Goal: Task Accomplishment & Management: Manage account settings

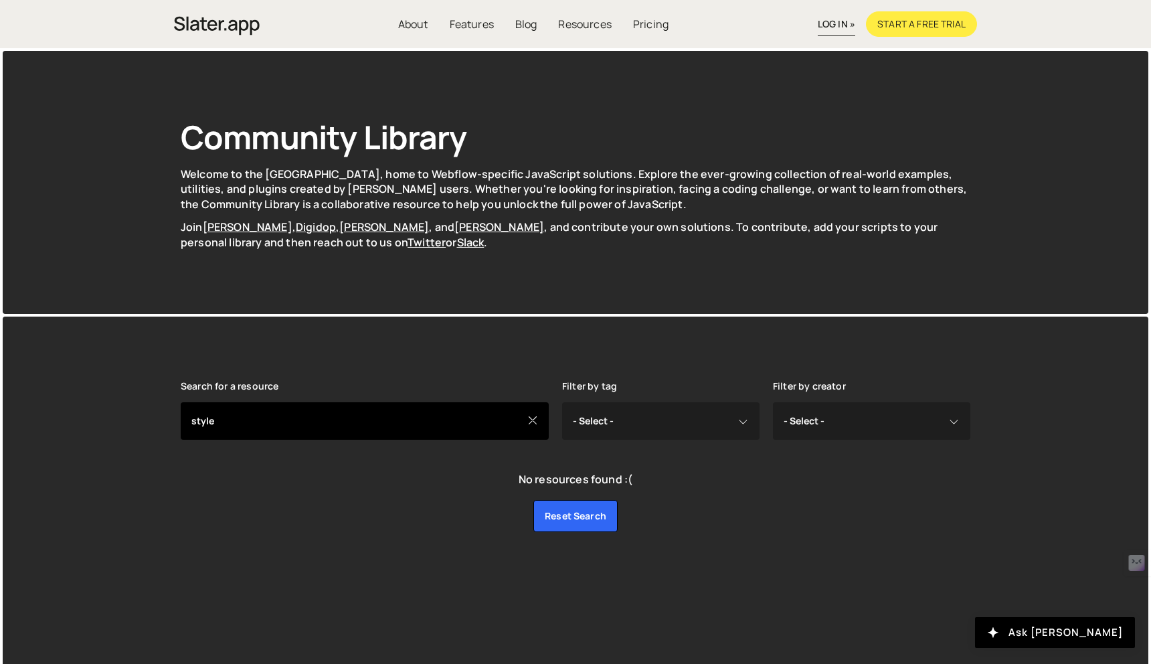
click at [467, 425] on input "style" at bounding box center [365, 420] width 368 height 37
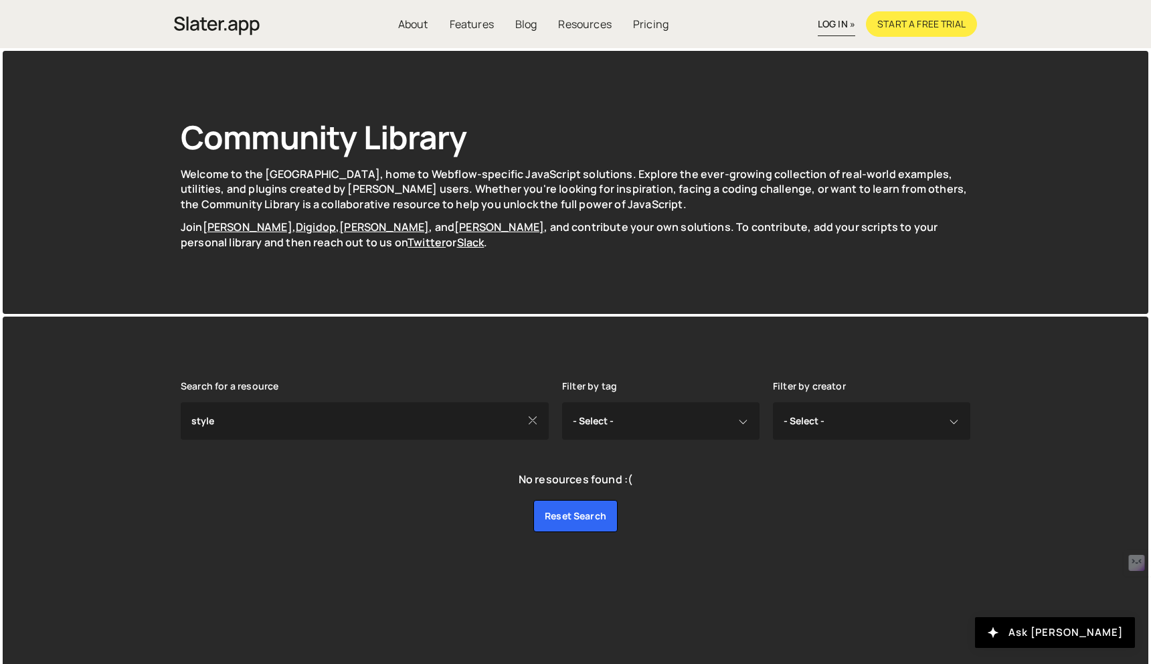
click at [534, 424] on icon at bounding box center [532, 420] width 11 height 15
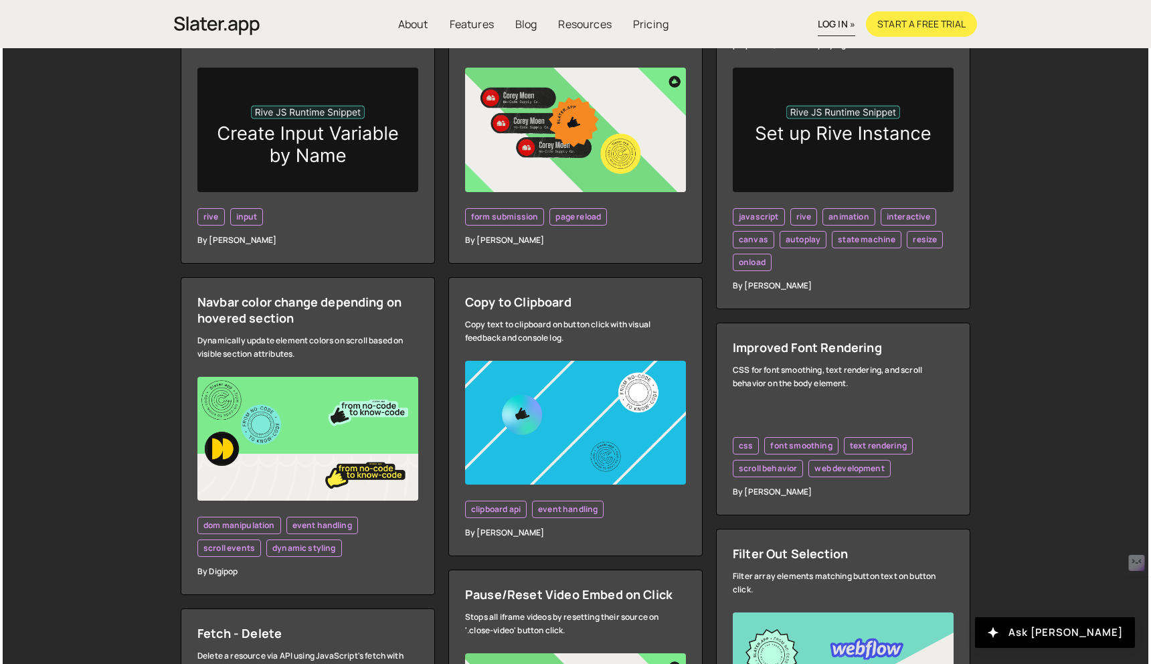
scroll to position [558, 0]
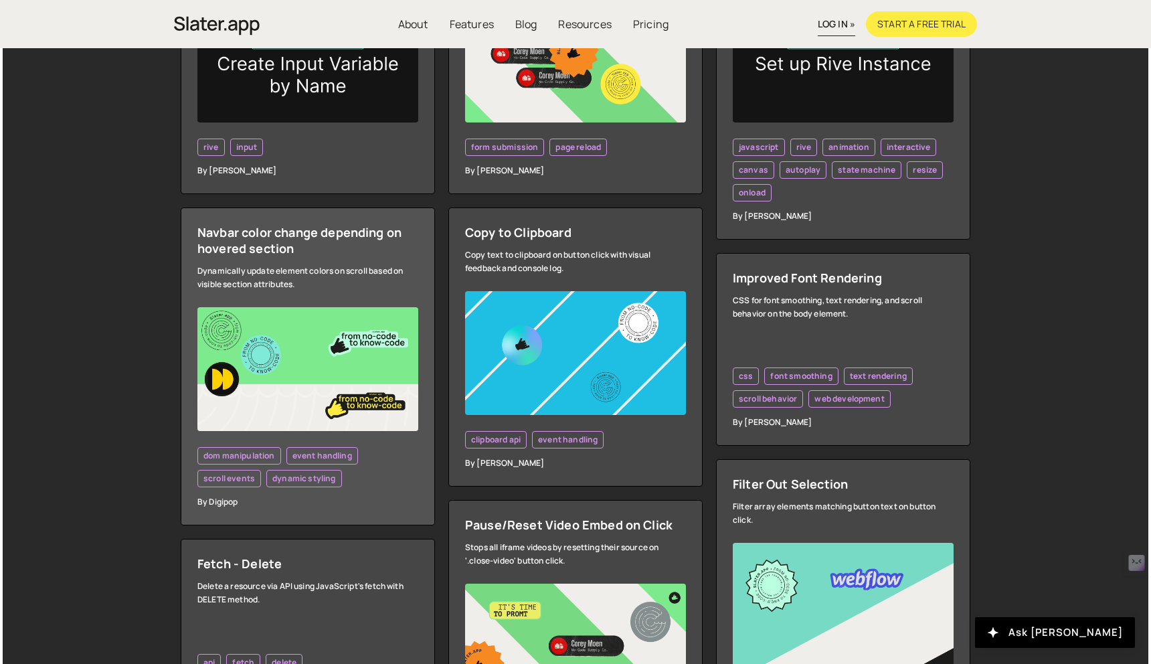
click at [288, 268] on div "Dynamically update element colors on scroll based on visible section attributes." at bounding box center [307, 277] width 221 height 27
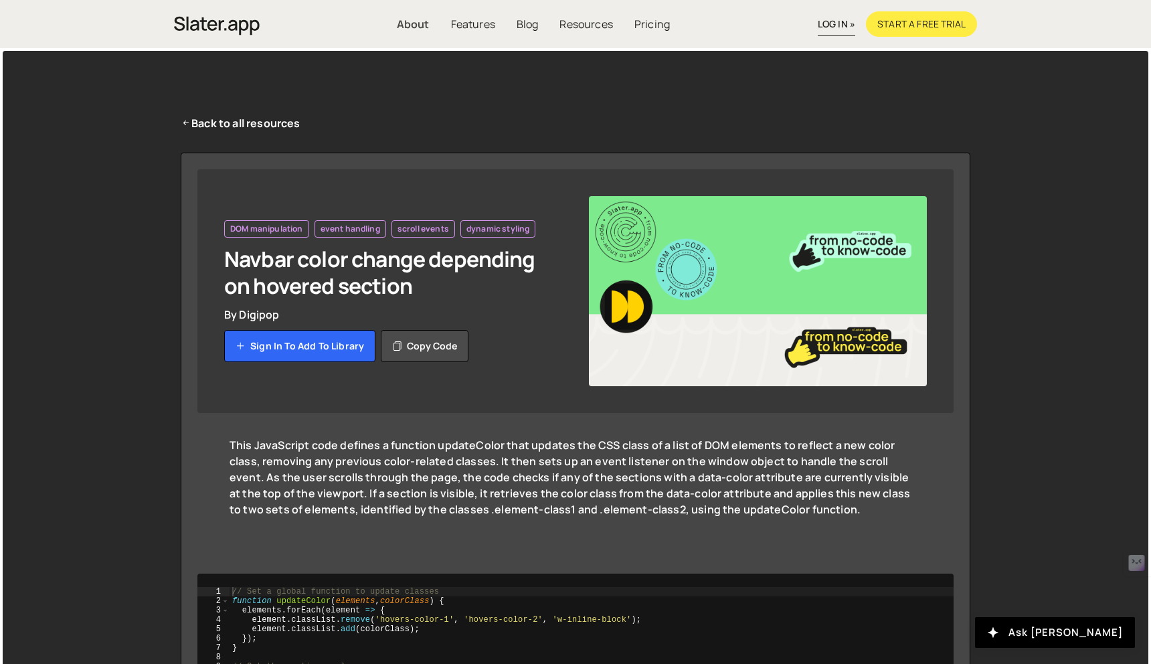
click at [401, 23] on link "About" at bounding box center [413, 23] width 54 height 25
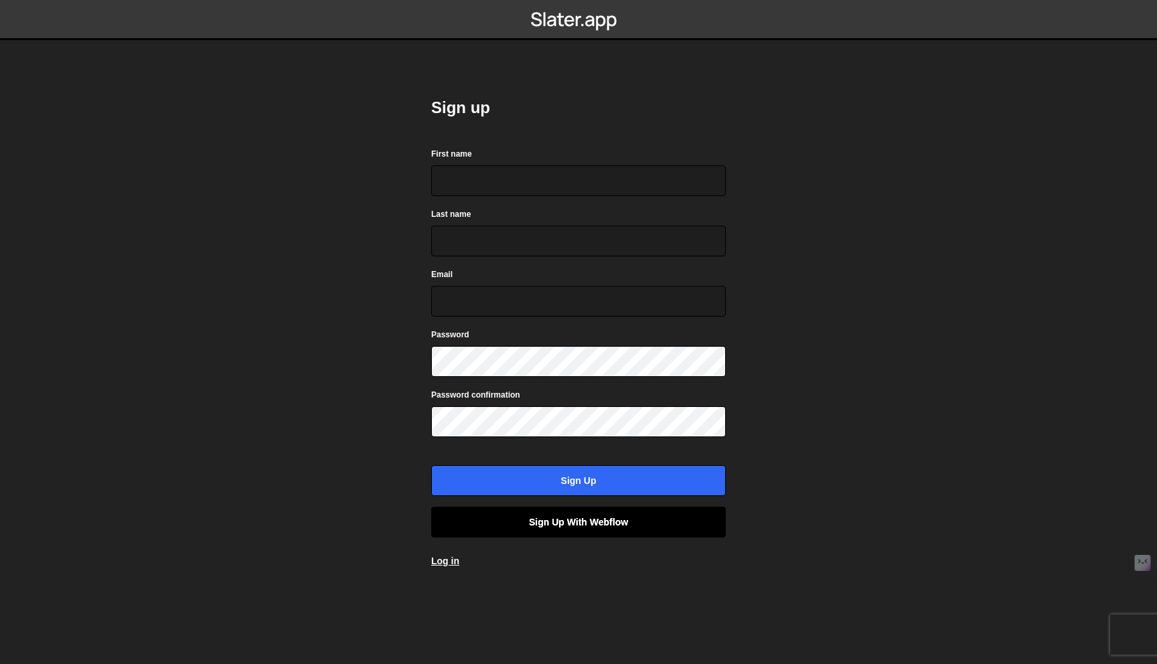
click at [586, 528] on link "Sign up with Webflow" at bounding box center [578, 522] width 294 height 31
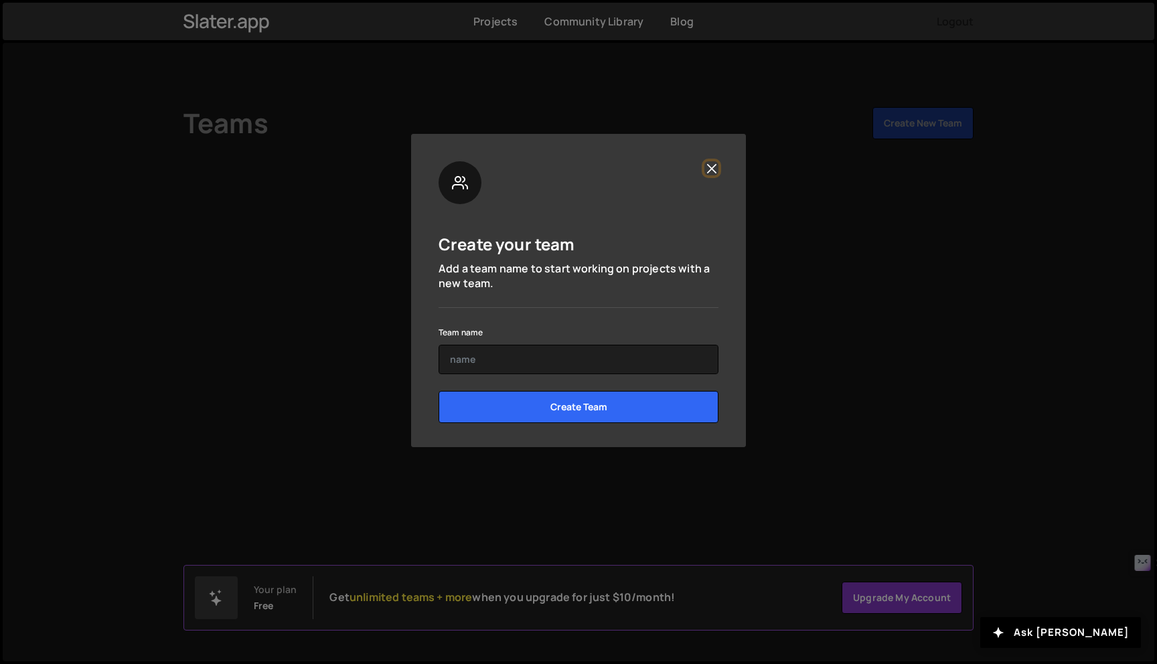
drag, startPoint x: 710, startPoint y: 170, endPoint x: 667, endPoint y: 137, distance: 53.9
click at [667, 137] on div "Create your team Add a team name to start working on projects with a new team. …" at bounding box center [578, 290] width 335 height 313
click at [705, 165] on button "Close" at bounding box center [711, 168] width 14 height 14
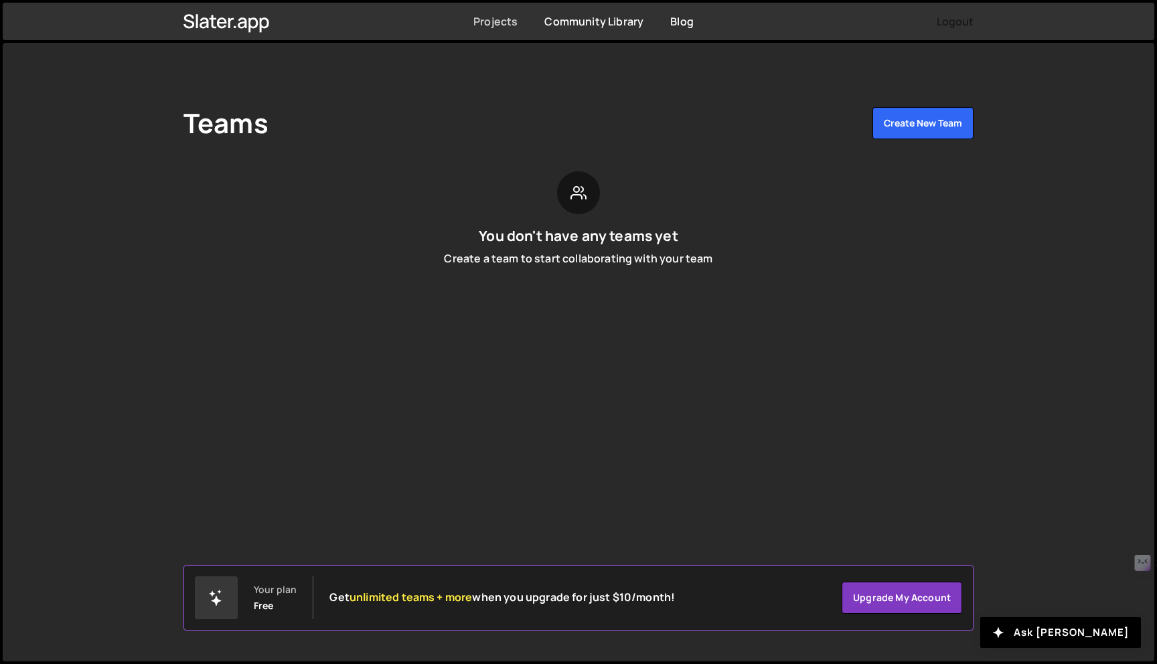
click at [497, 23] on link "Projects" at bounding box center [495, 21] width 44 height 15
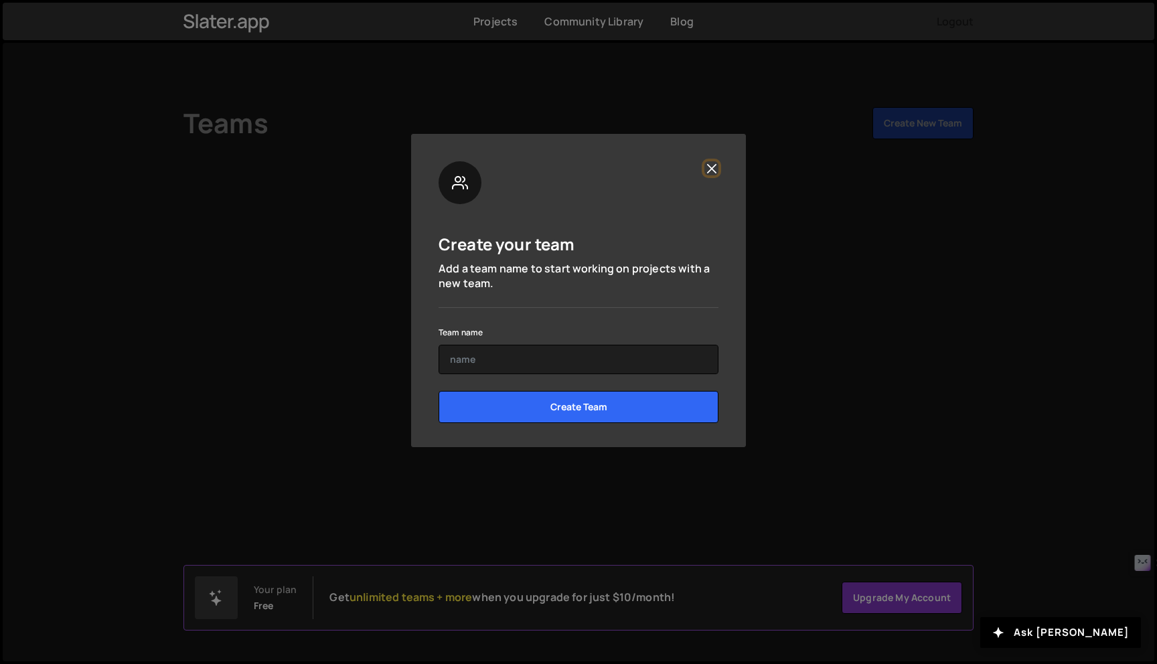
click at [710, 166] on button "Close" at bounding box center [711, 168] width 14 height 14
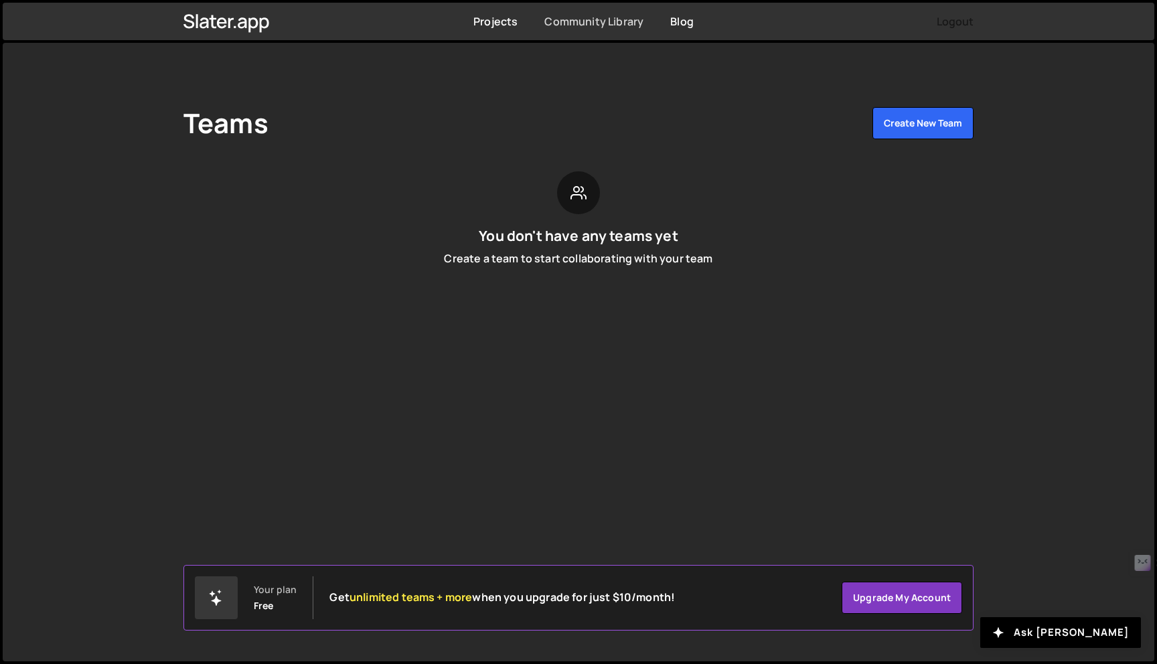
click at [603, 19] on link "Community Library" at bounding box center [593, 21] width 99 height 15
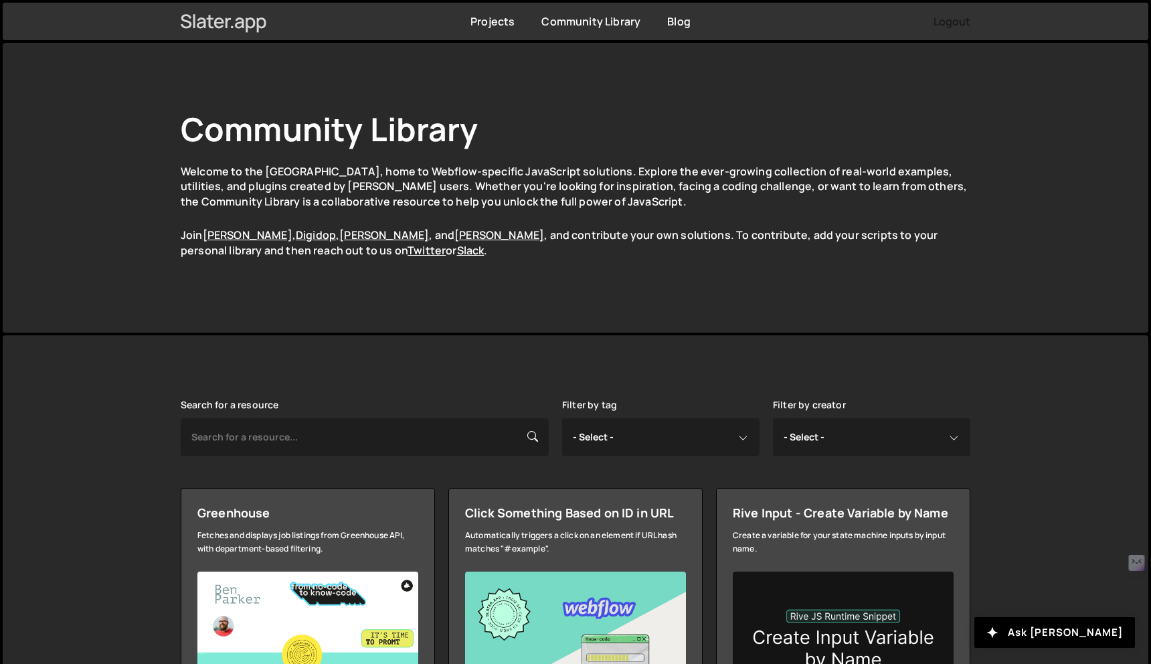
click at [206, 22] on icon at bounding box center [224, 21] width 86 height 23
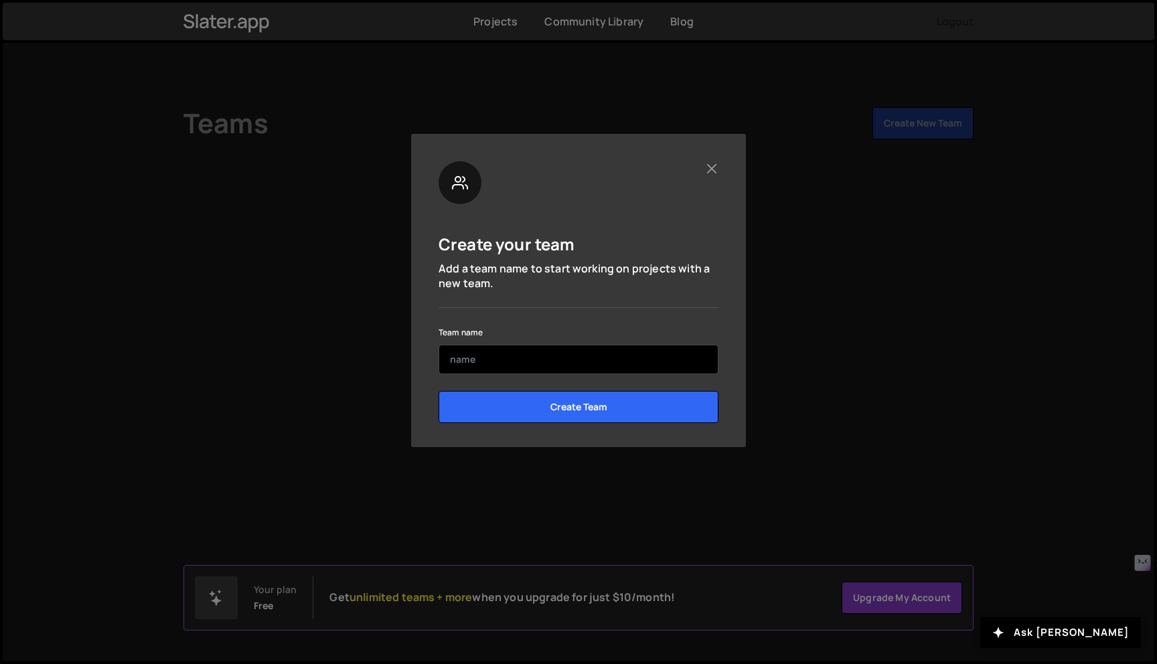
click at [477, 357] on input "text" at bounding box center [578, 359] width 280 height 29
type input "AJ"
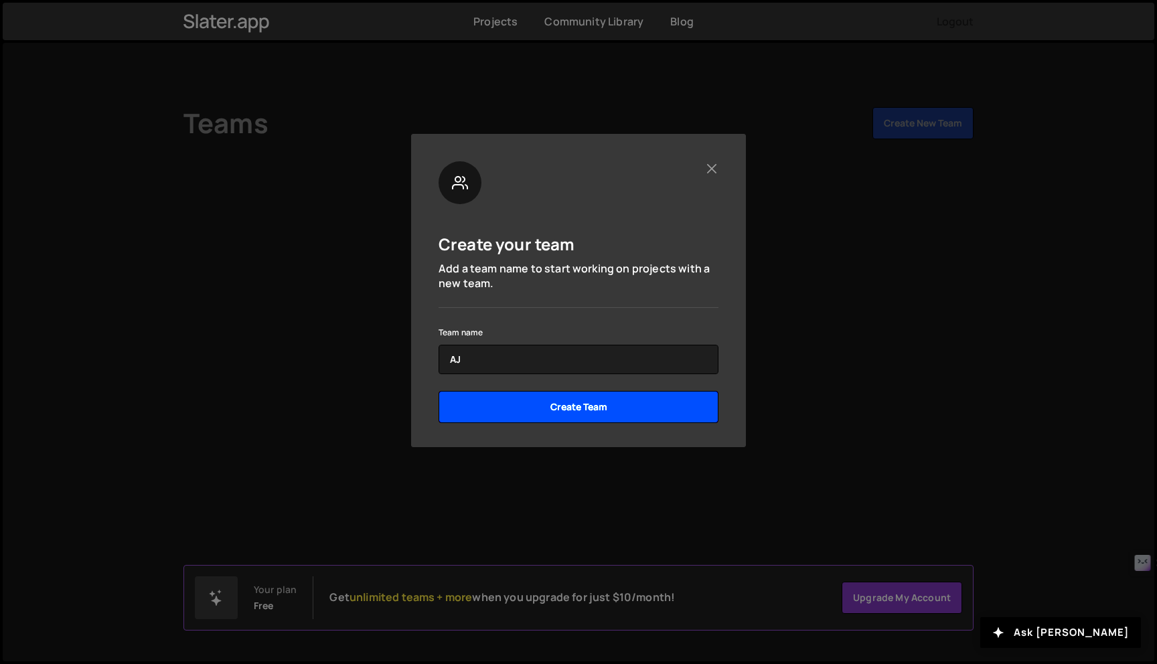
click at [620, 408] on input "Create Team" at bounding box center [578, 407] width 280 height 32
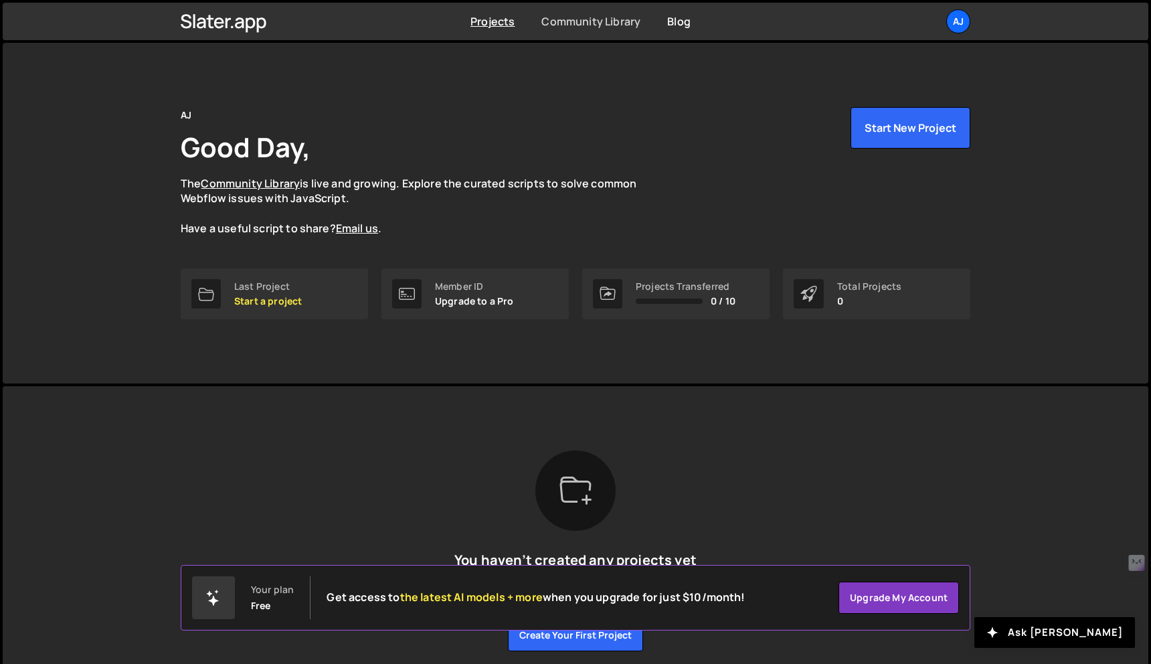
click at [609, 21] on link "Community Library" at bounding box center [590, 21] width 99 height 15
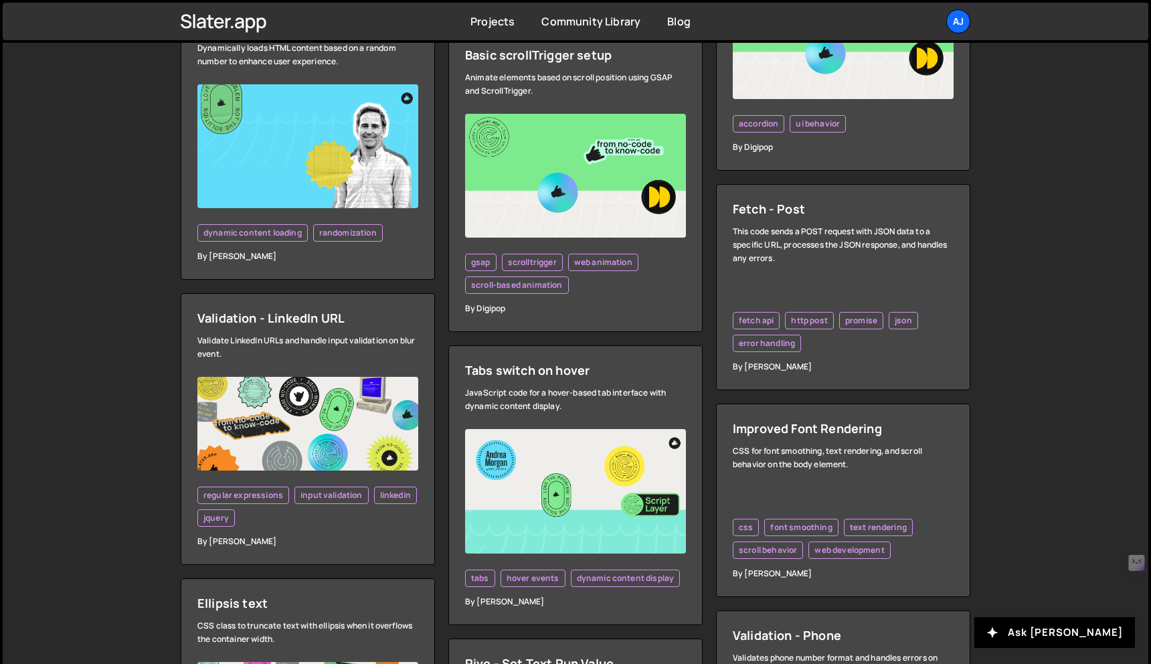
scroll to position [780, 0]
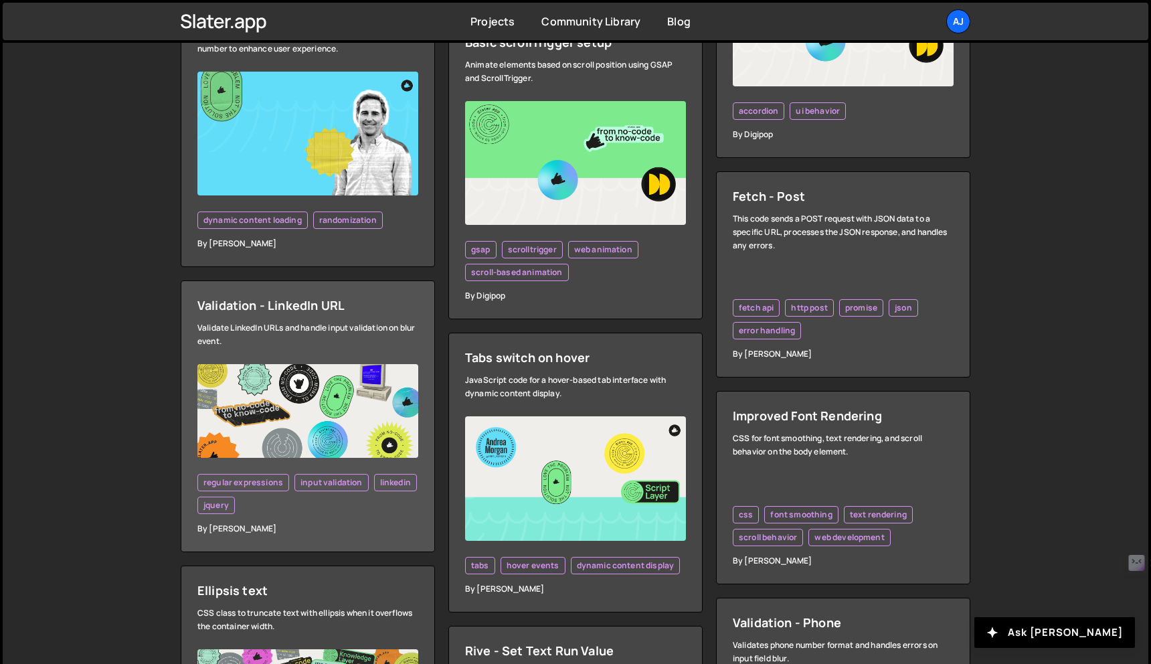
click at [286, 397] on img at bounding box center [307, 410] width 221 height 93
